Goal: Check status: Check status

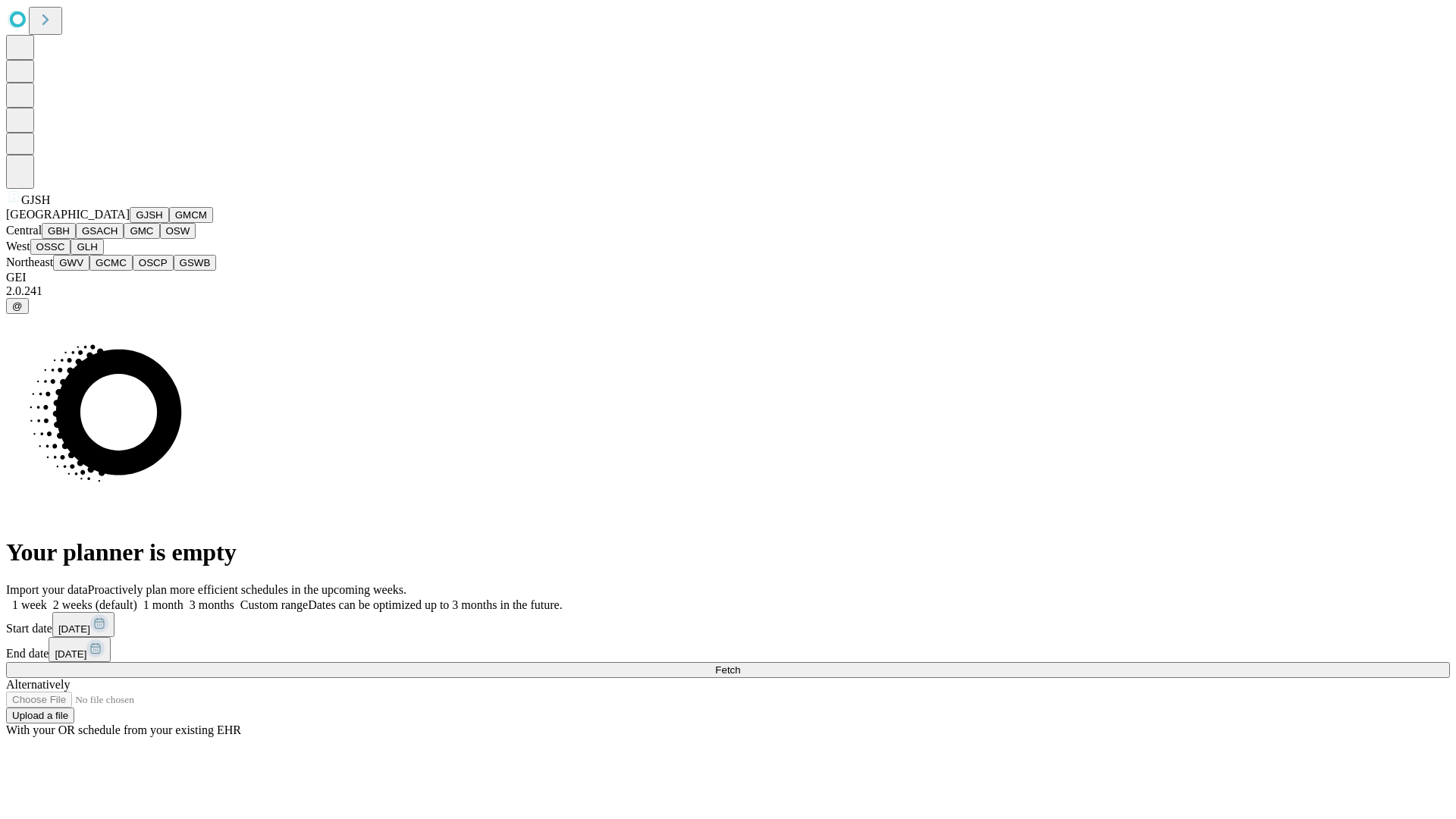
click at [130, 223] on button "GJSH" at bounding box center [149, 215] width 40 height 16
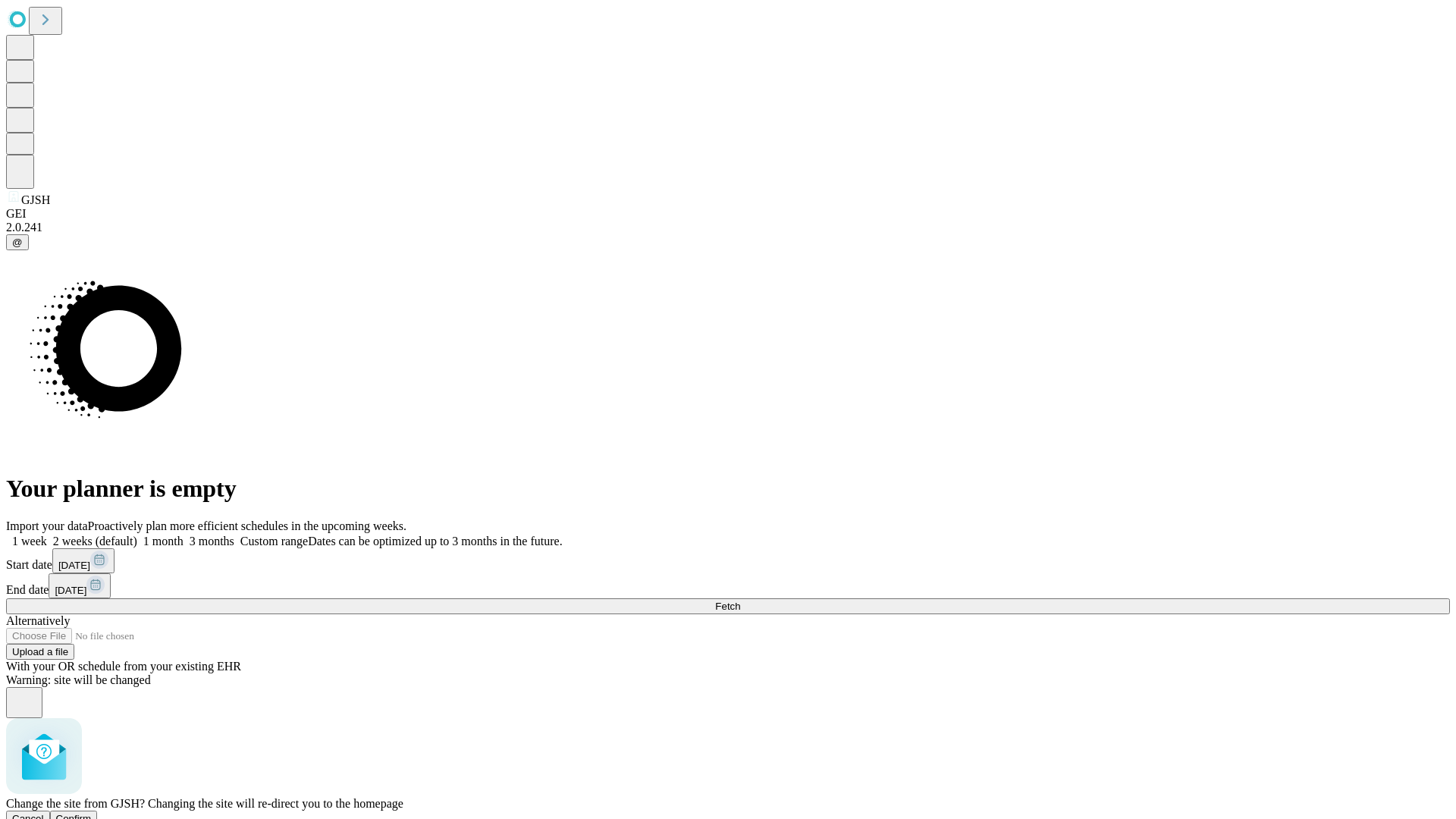
click at [91, 813] on span "Confirm" at bounding box center [74, 818] width 36 height 11
click at [47, 535] on label "1 week" at bounding box center [27, 541] width 41 height 13
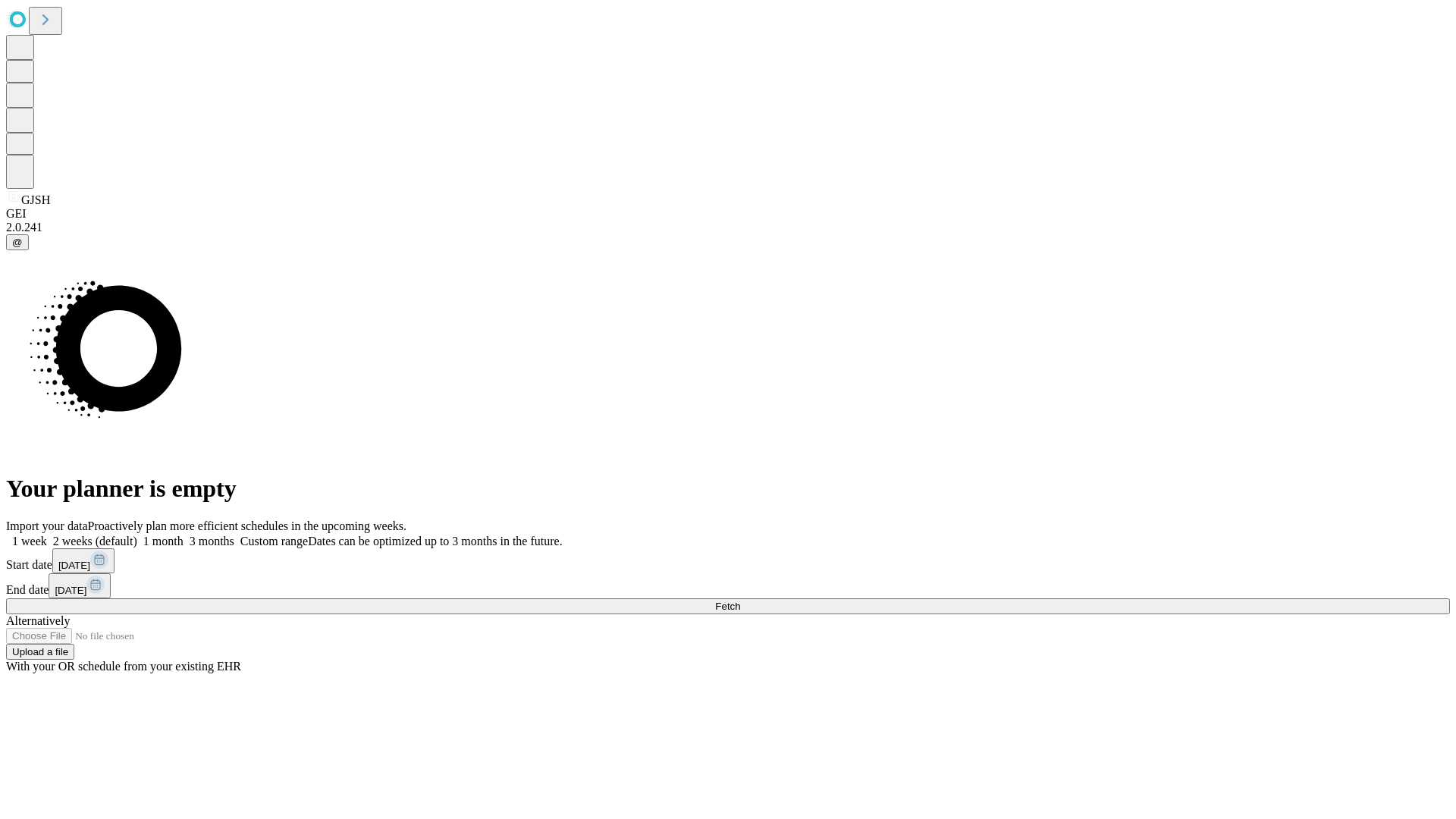
click at [740, 601] on span "Fetch" at bounding box center [727, 606] width 25 height 11
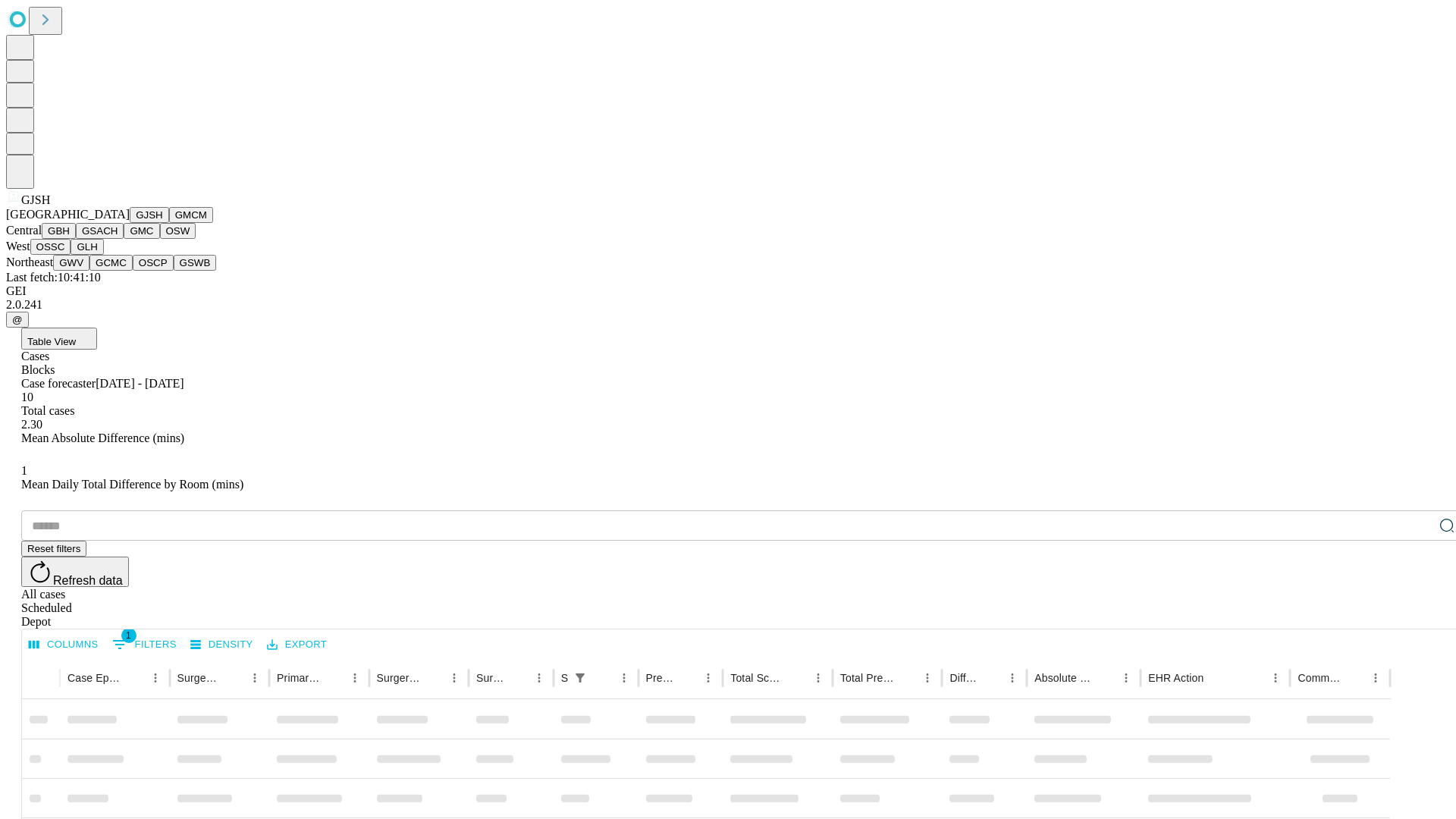
click at [169, 223] on button "GMCM" at bounding box center [191, 215] width 44 height 16
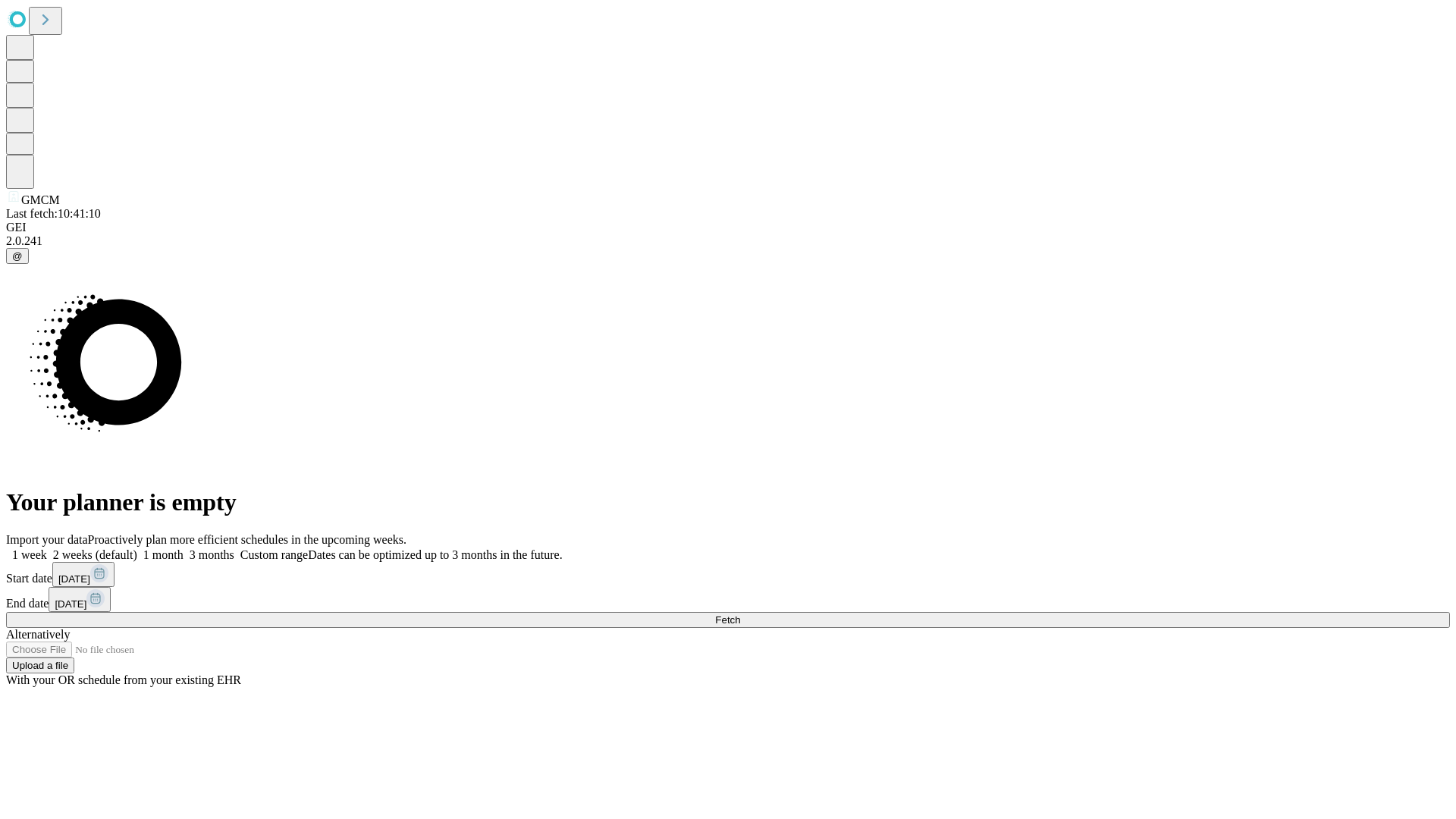
click at [740, 615] on span "Fetch" at bounding box center [727, 620] width 25 height 11
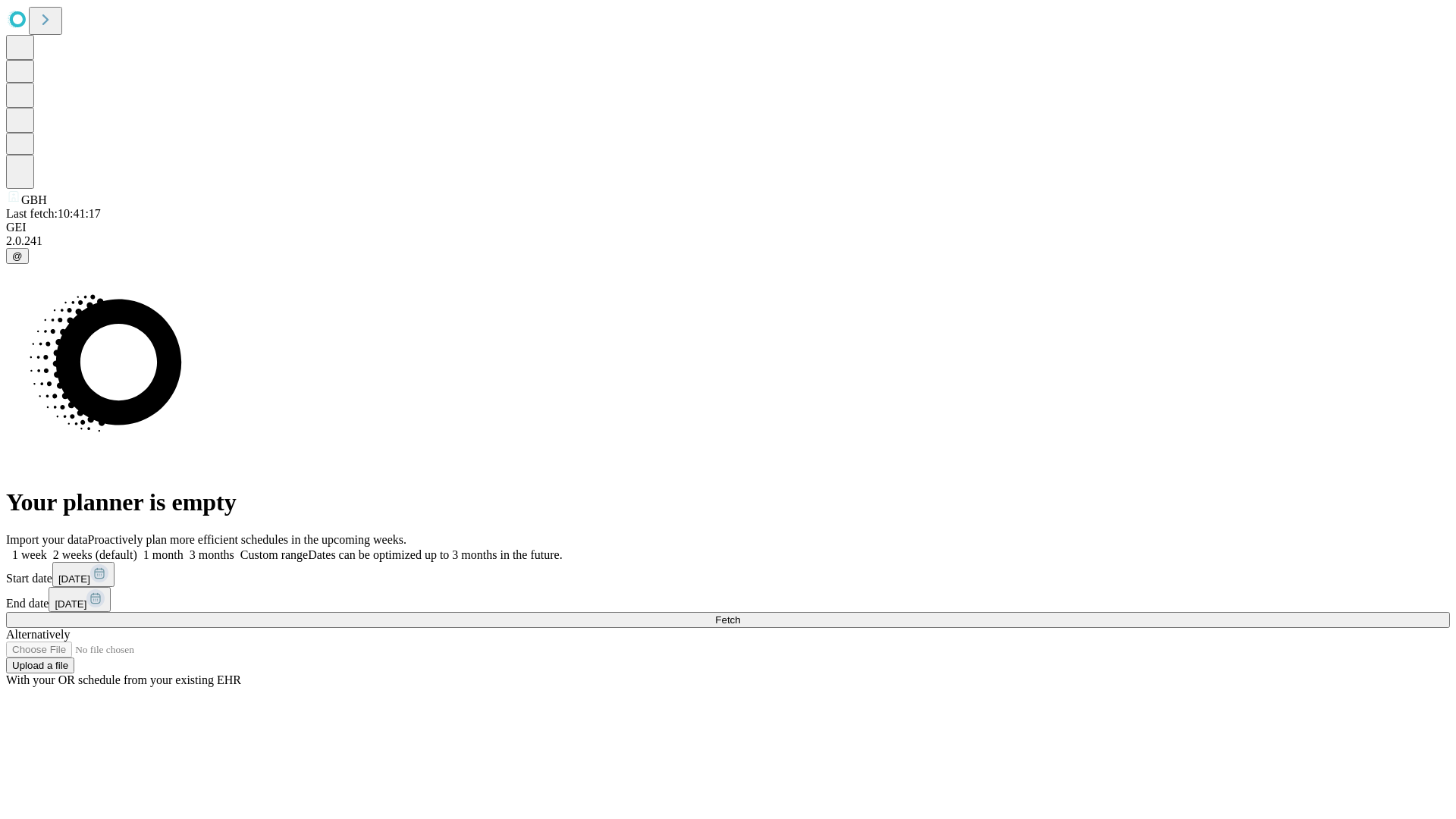
click at [47, 548] on label "1 week" at bounding box center [27, 554] width 41 height 13
click at [740, 615] on span "Fetch" at bounding box center [727, 620] width 25 height 11
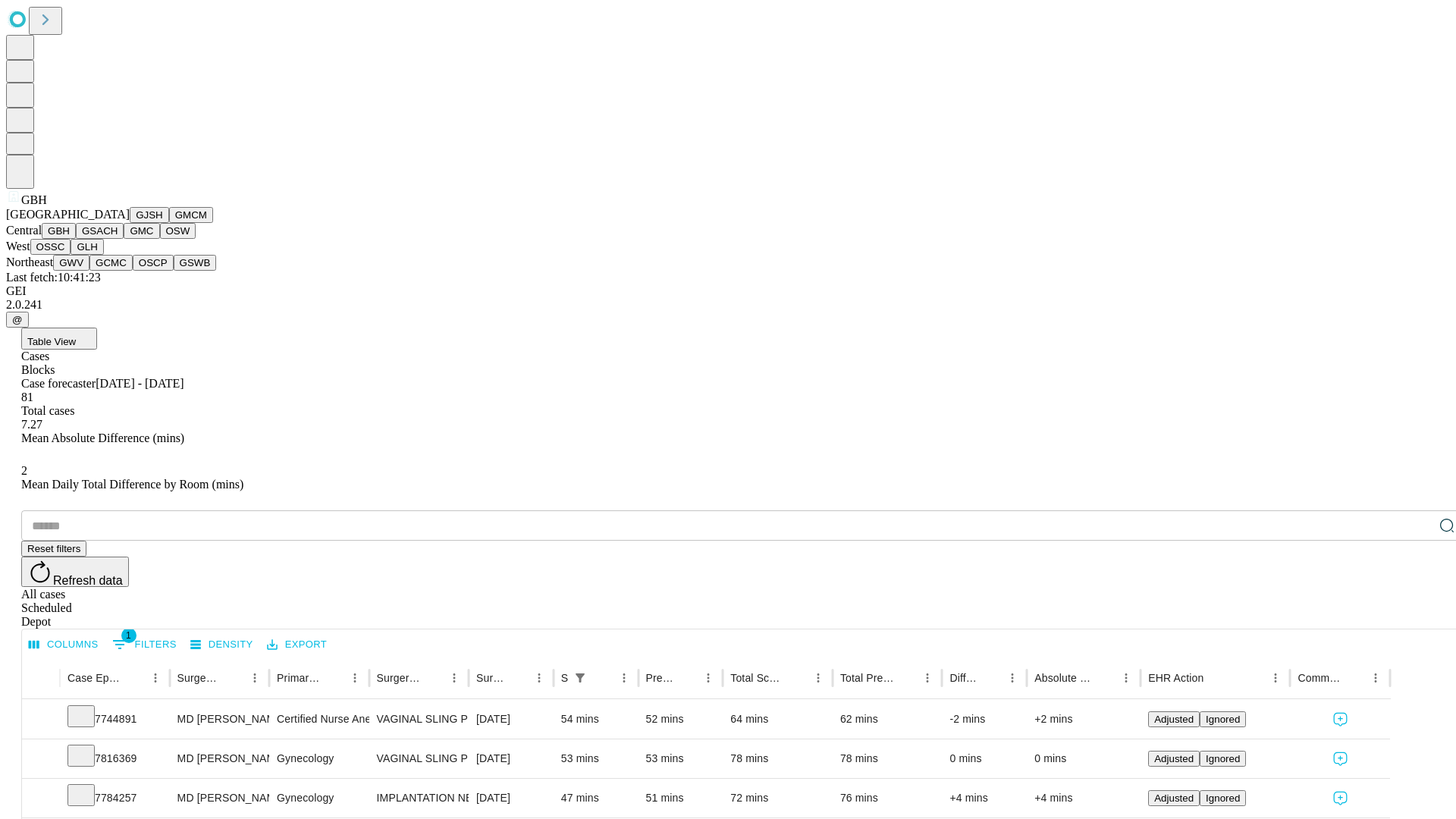
click at [117, 239] on button "GSACH" at bounding box center [99, 230] width 48 height 16
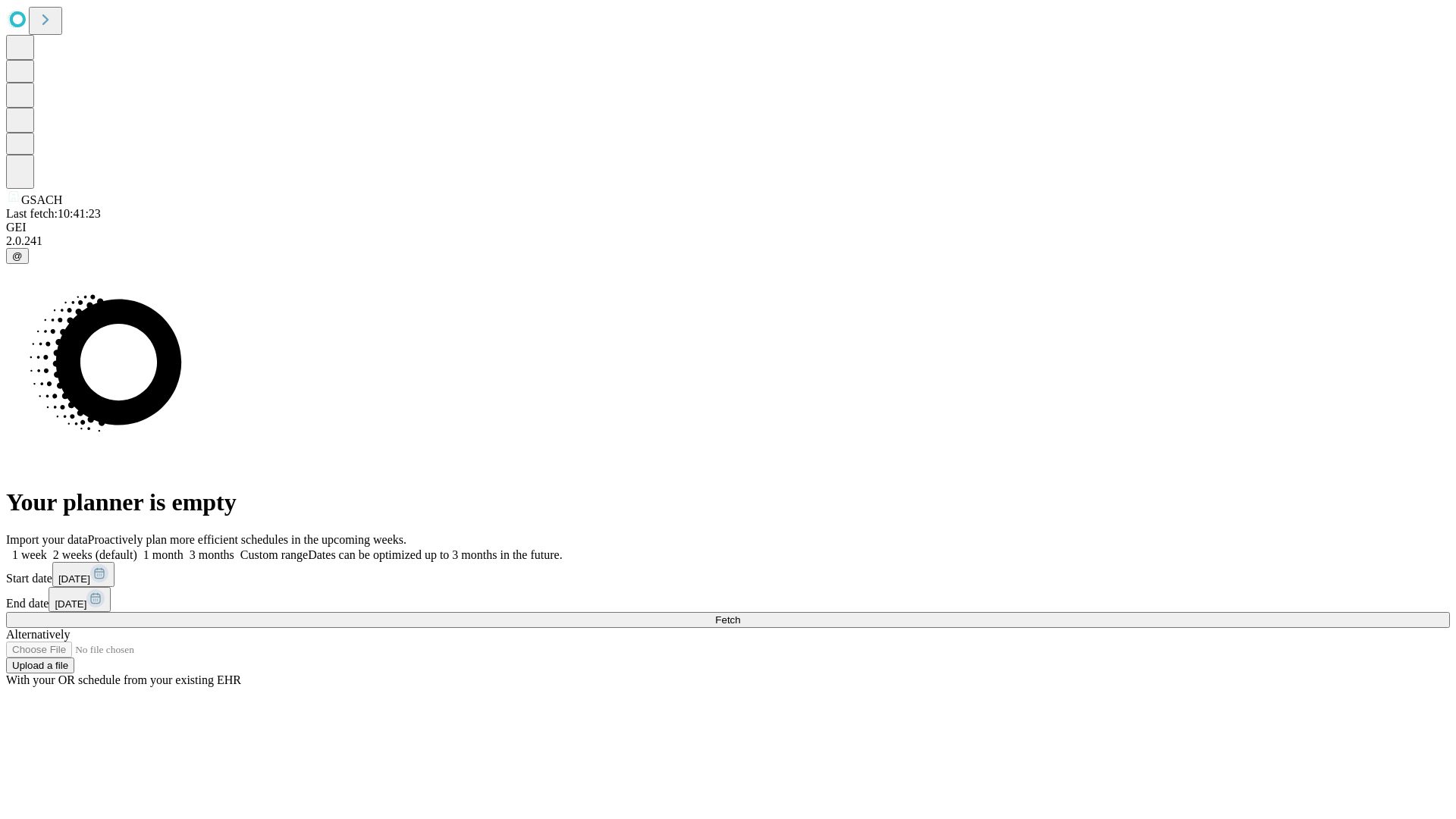
click at [47, 548] on label "1 week" at bounding box center [27, 554] width 41 height 13
click at [740, 615] on span "Fetch" at bounding box center [727, 620] width 25 height 11
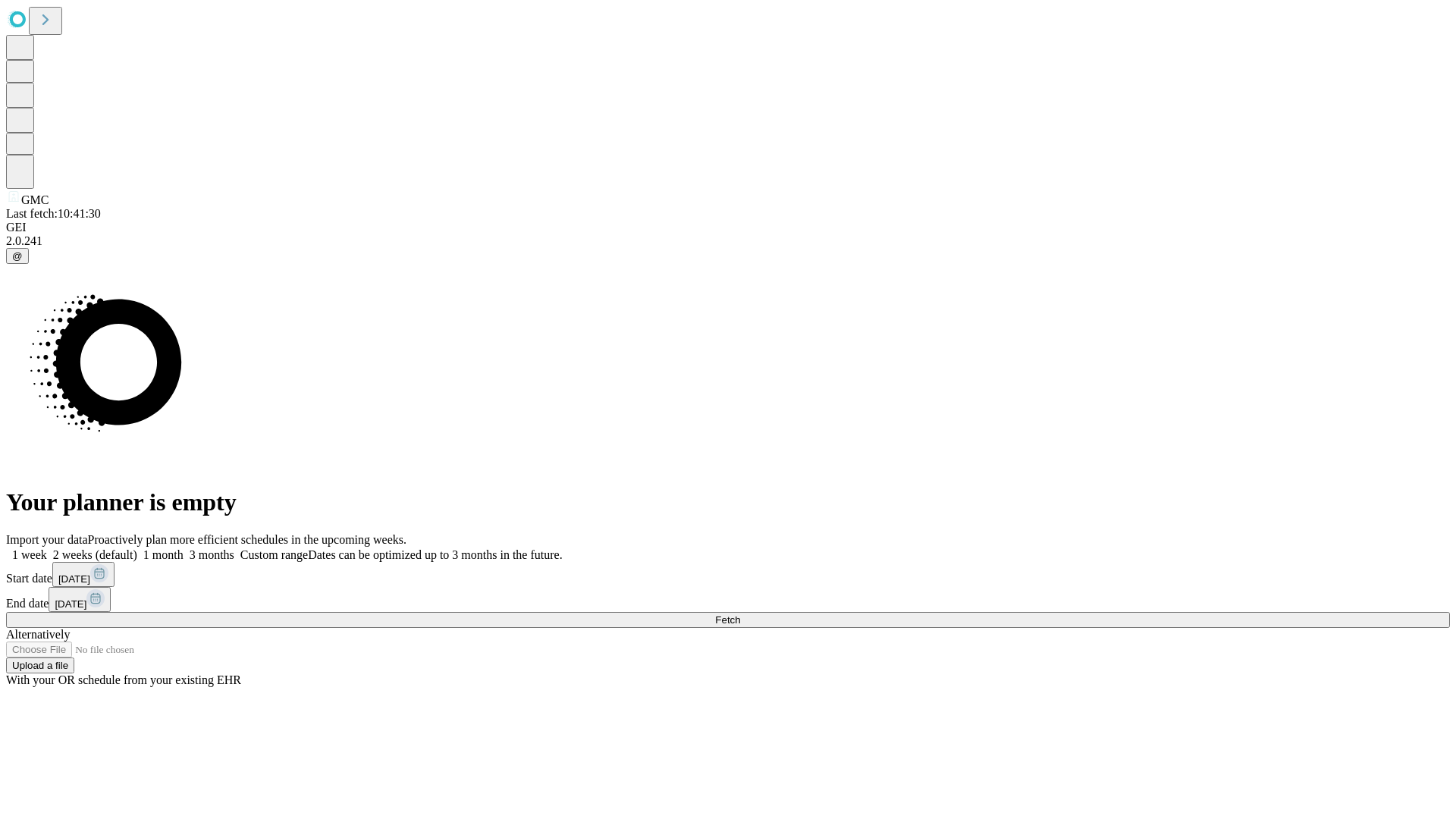
click at [47, 548] on label "1 week" at bounding box center [27, 554] width 41 height 13
click at [740, 615] on span "Fetch" at bounding box center [727, 620] width 25 height 11
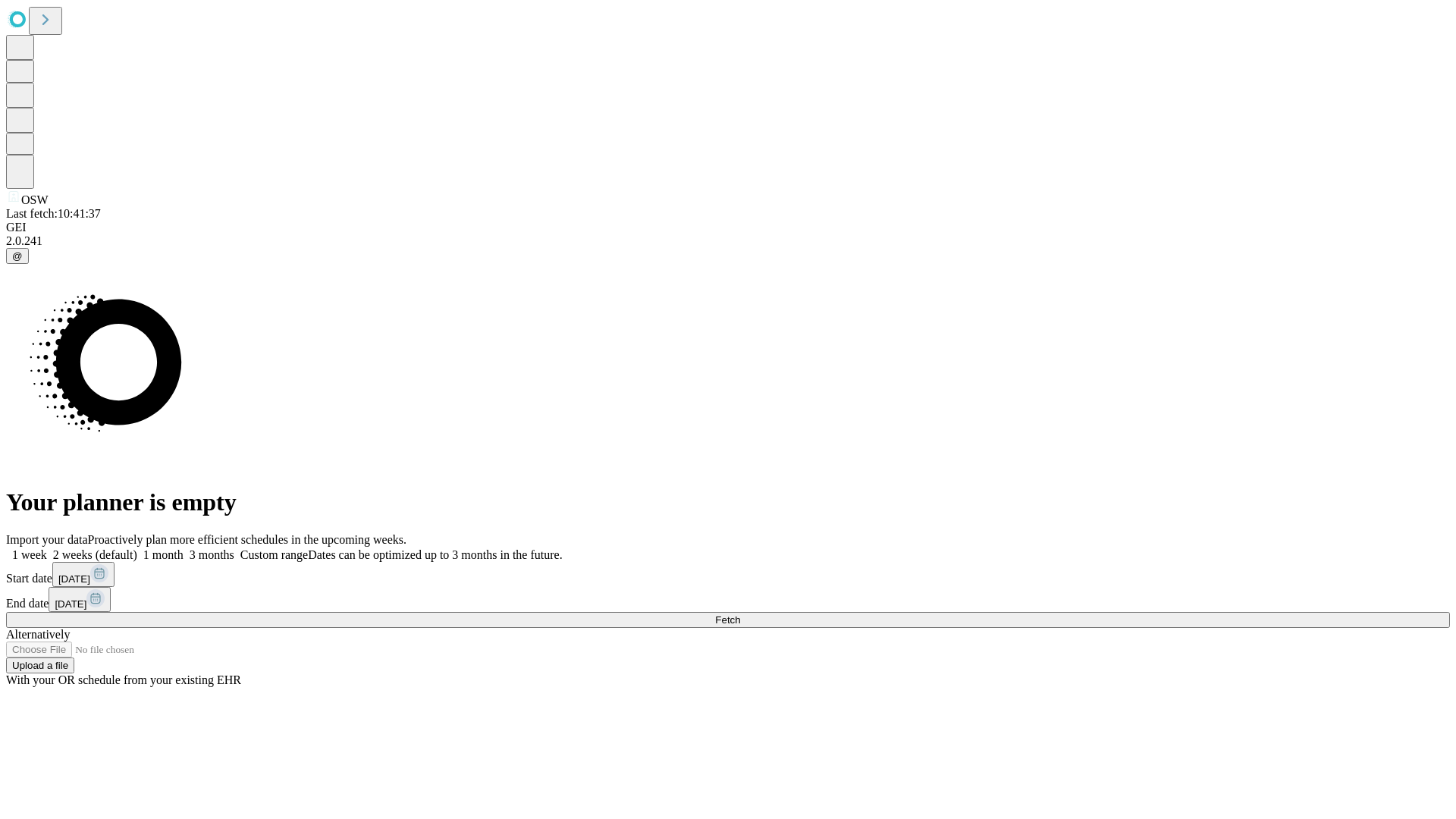
click at [47, 548] on label "1 week" at bounding box center [27, 554] width 41 height 13
click at [740, 615] on span "Fetch" at bounding box center [727, 620] width 25 height 11
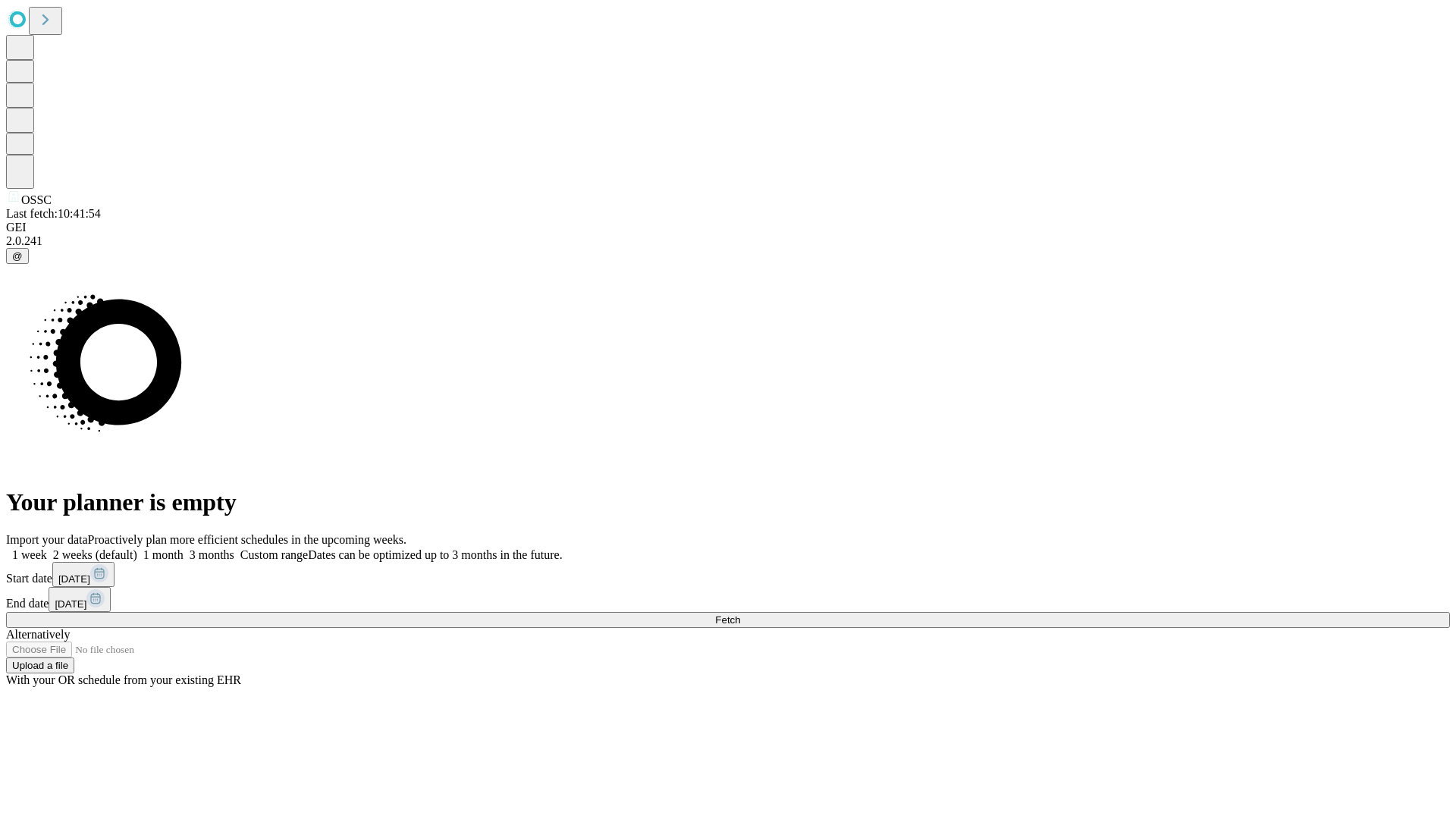
click at [47, 548] on label "1 week" at bounding box center [27, 554] width 41 height 13
click at [740, 615] on span "Fetch" at bounding box center [727, 620] width 25 height 11
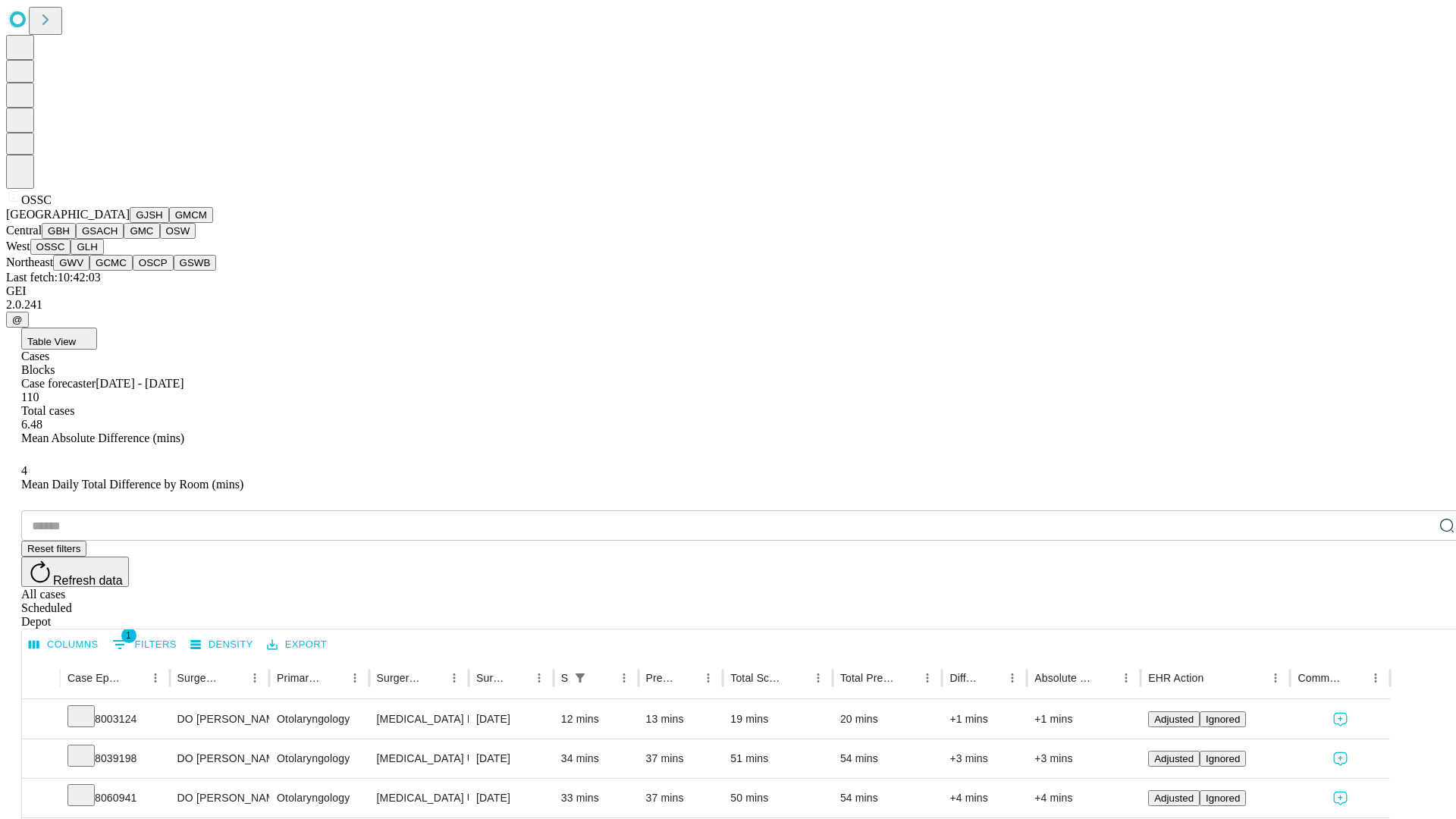
click at [103, 255] on button "GLH" at bounding box center [87, 246] width 33 height 16
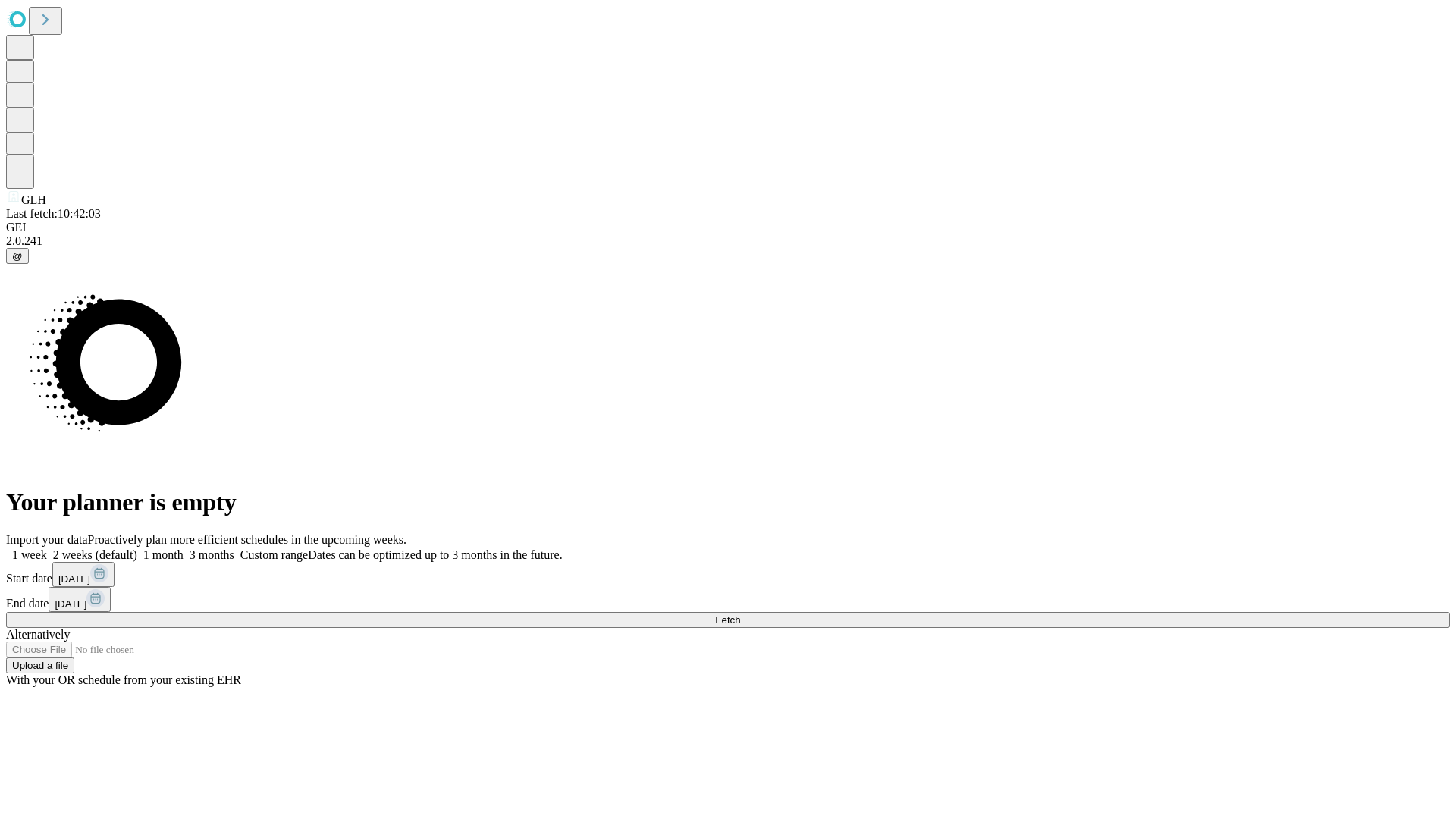
click at [47, 548] on label "1 week" at bounding box center [27, 554] width 41 height 13
click at [740, 615] on span "Fetch" at bounding box center [727, 620] width 25 height 11
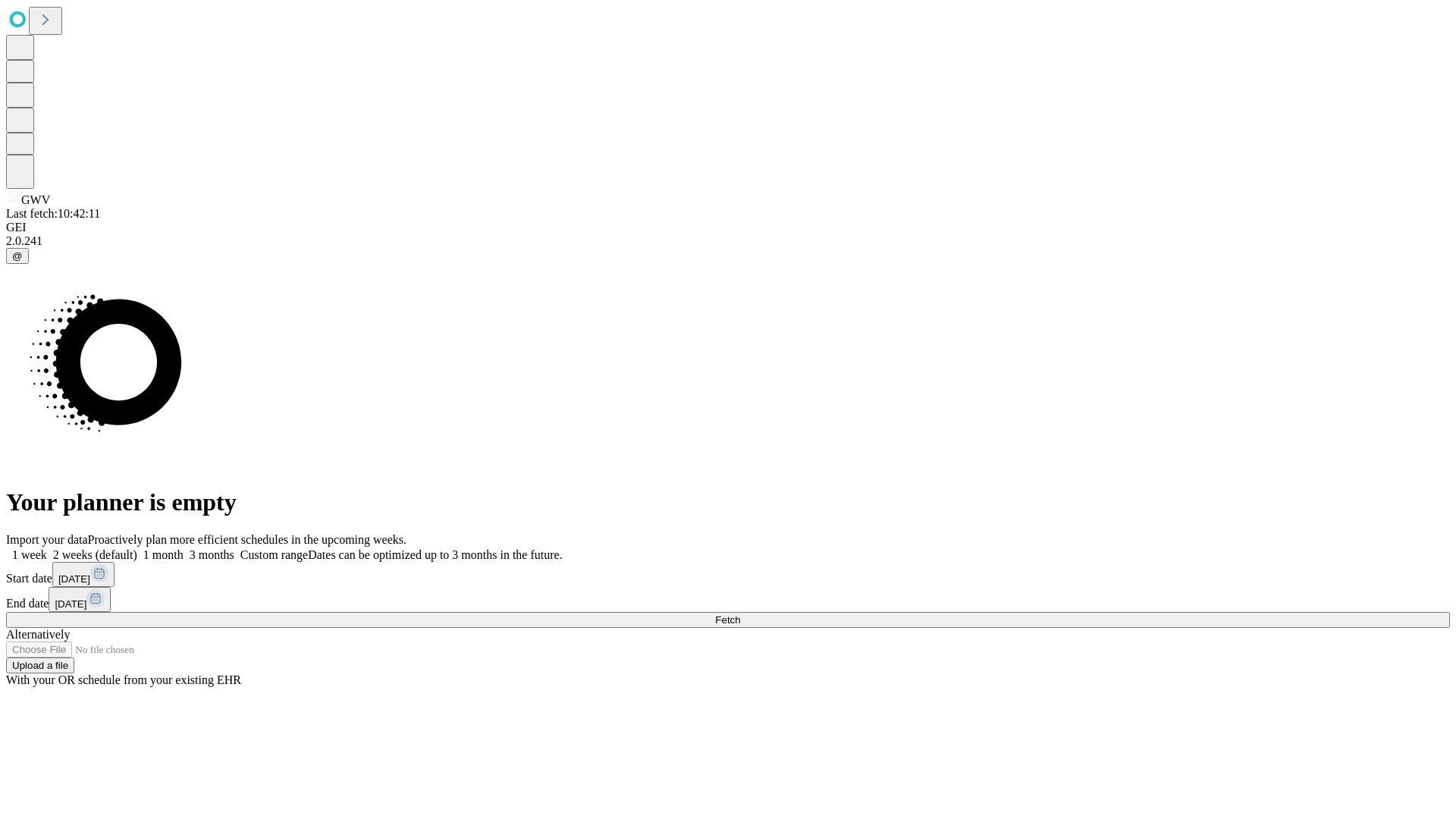
click at [47, 548] on label "1 week" at bounding box center [27, 554] width 41 height 13
click at [740, 615] on span "Fetch" at bounding box center [727, 620] width 25 height 11
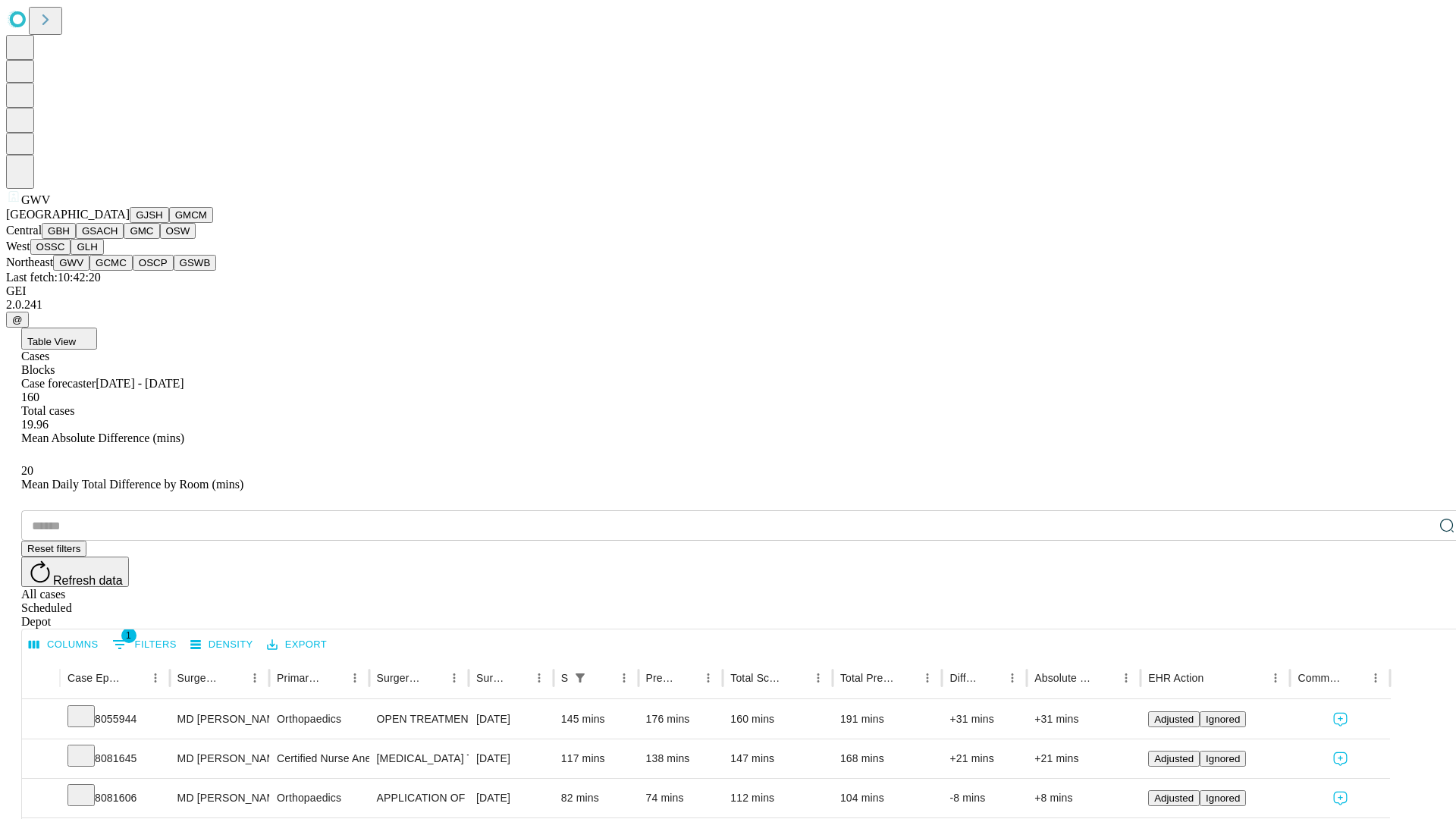
click at [117, 271] on button "GCMC" at bounding box center [111, 262] width 43 height 16
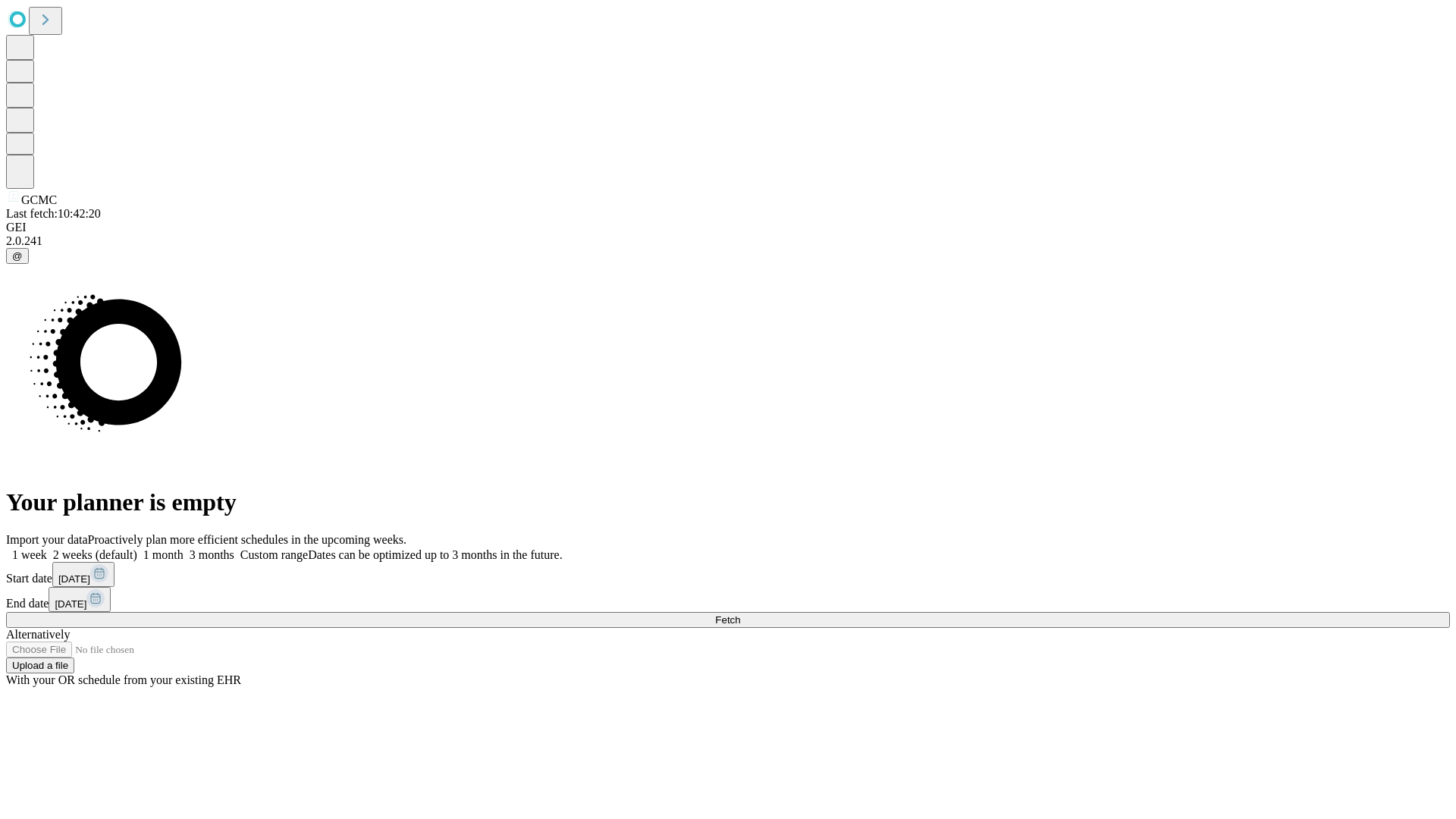
click at [47, 548] on label "1 week" at bounding box center [27, 554] width 41 height 13
click at [740, 615] on span "Fetch" at bounding box center [727, 620] width 25 height 11
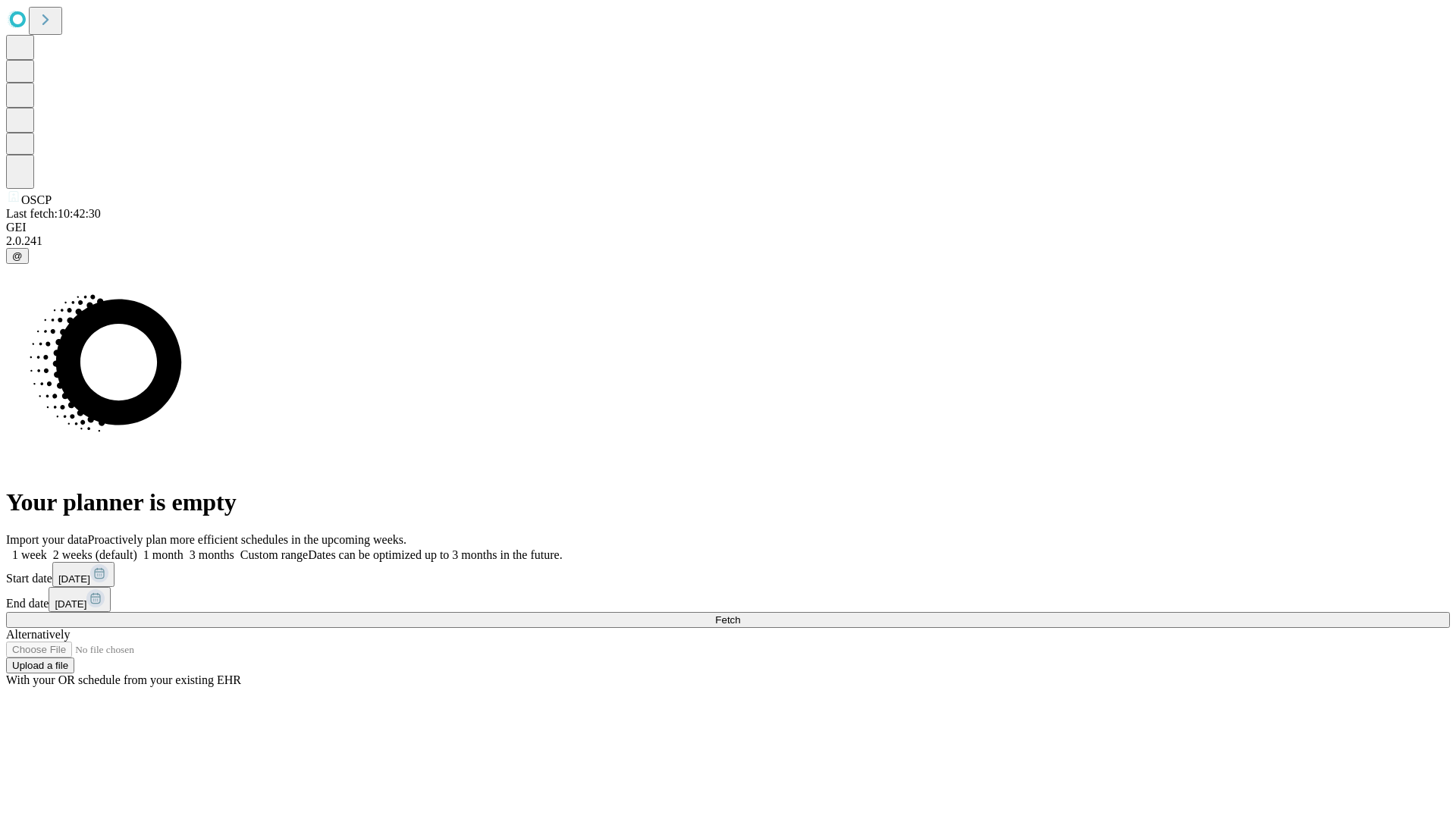
click at [47, 548] on label "1 week" at bounding box center [27, 554] width 41 height 13
click at [740, 615] on span "Fetch" at bounding box center [727, 620] width 25 height 11
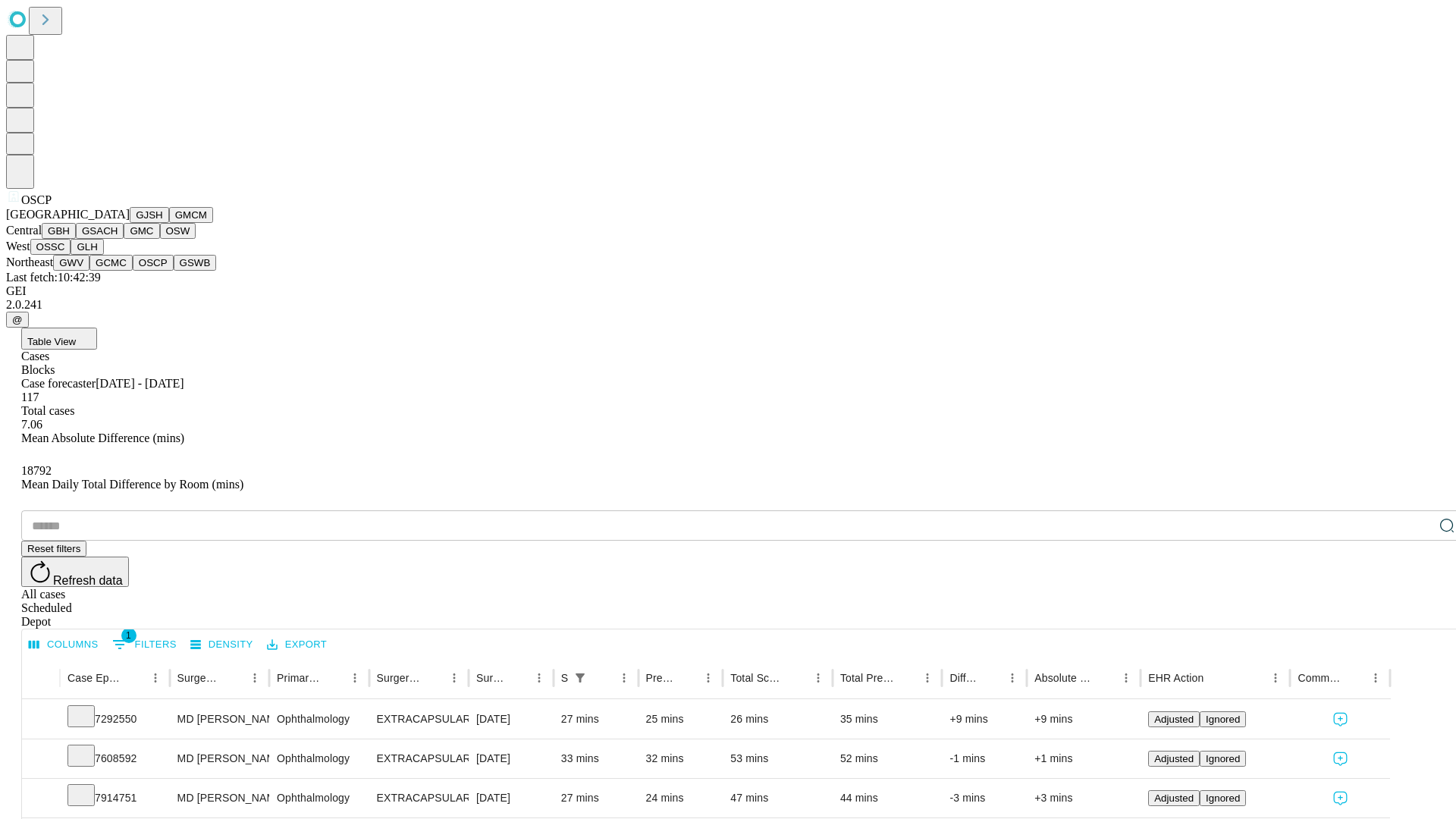
click at [174, 271] on button "GSWB" at bounding box center [195, 262] width 43 height 16
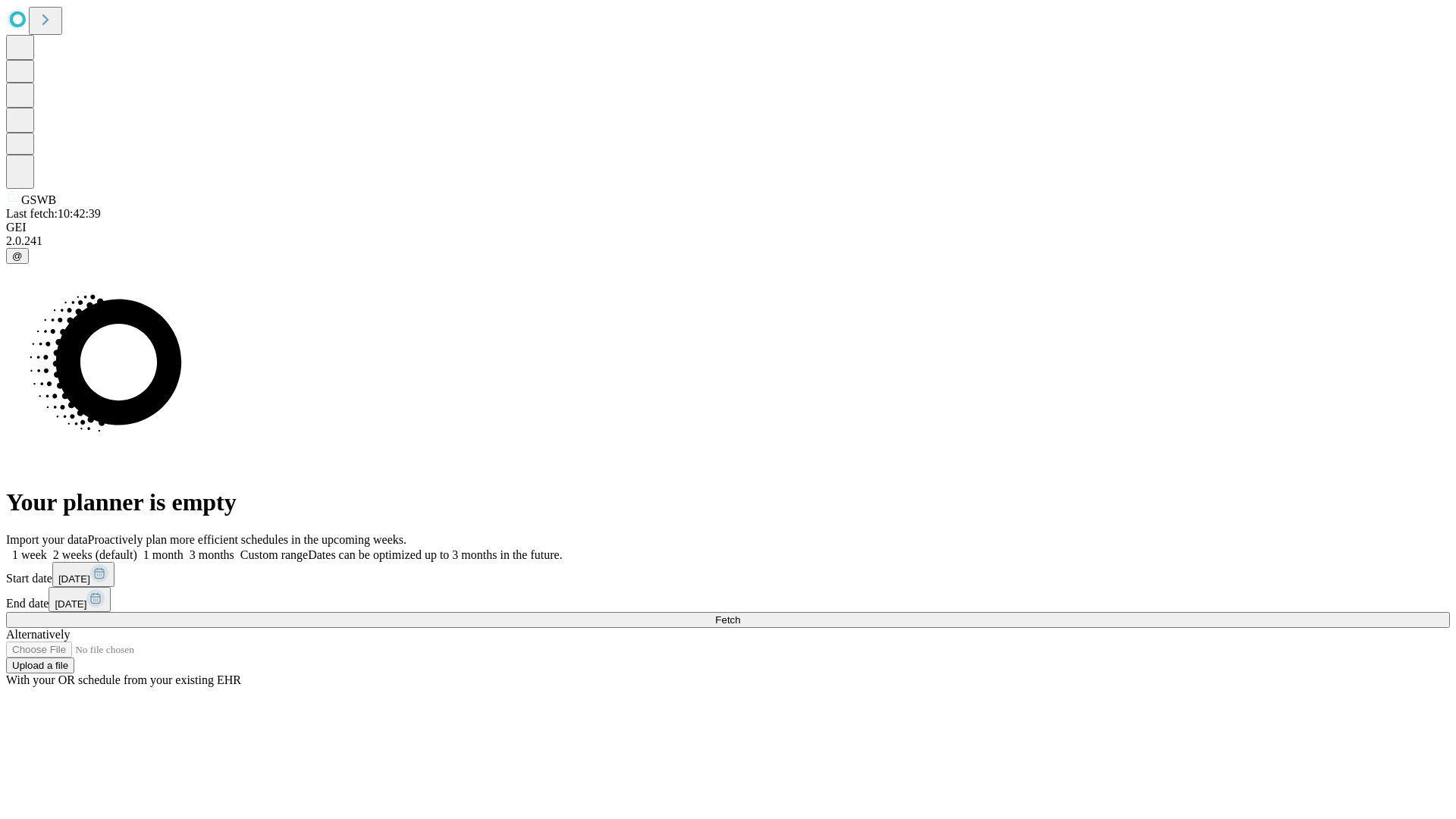
click at [47, 548] on label "1 week" at bounding box center [27, 554] width 41 height 13
click at [740, 615] on span "Fetch" at bounding box center [727, 620] width 25 height 11
